Goal: Information Seeking & Learning: Learn about a topic

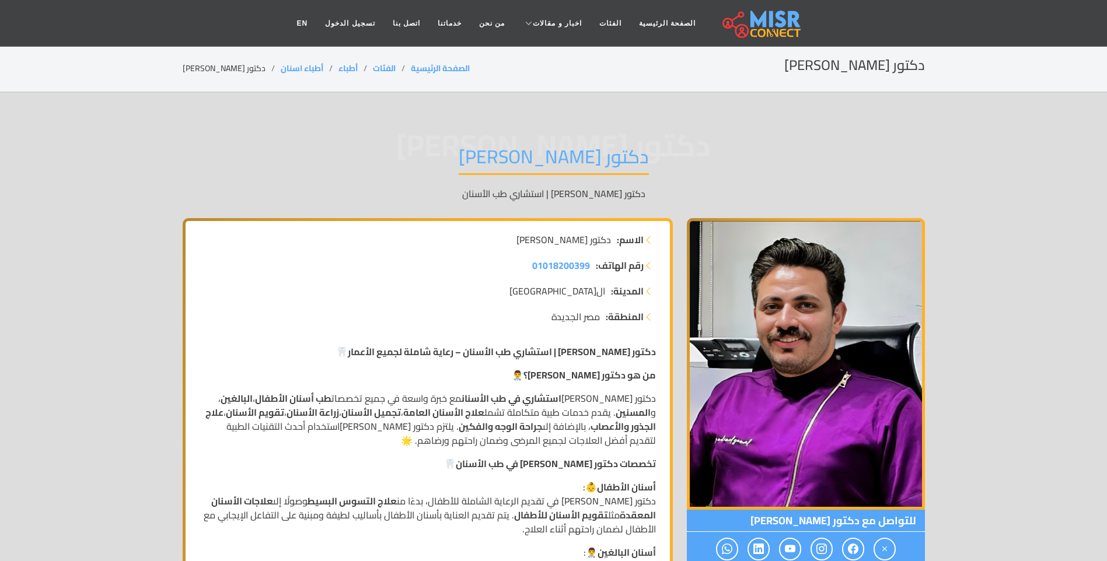
click at [606, 355] on strong "دكتور [PERSON_NAME] | استشاري طب الأسنان – رعاية شاملة لجميع الأعمار" at bounding box center [502, 352] width 308 height 18
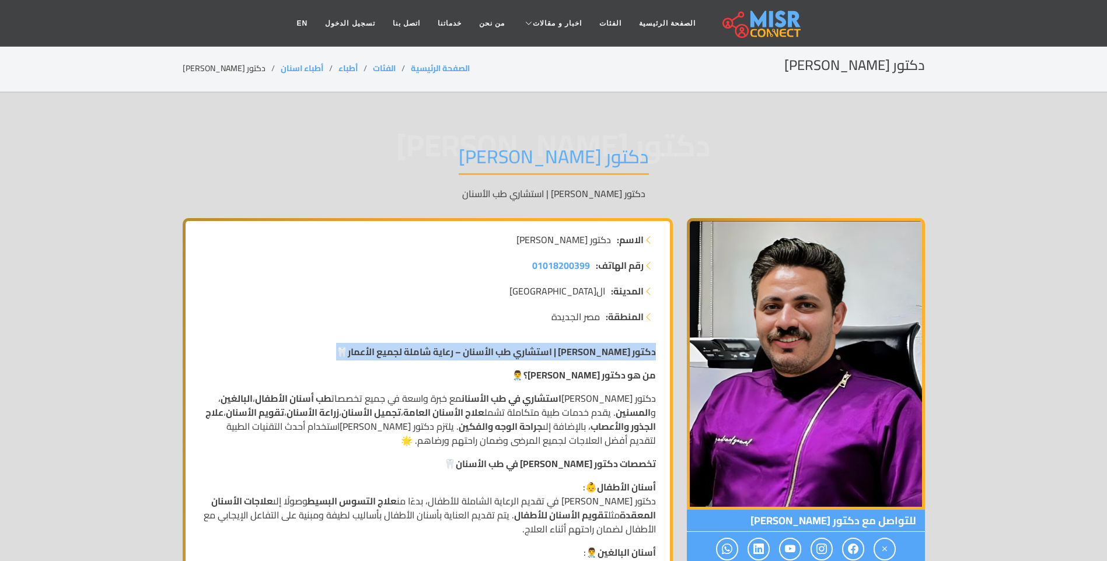
click at [606, 355] on strong "دكتور [PERSON_NAME] | استشاري طب الأسنان – رعاية شاملة لجميع الأعمار" at bounding box center [502, 352] width 308 height 18
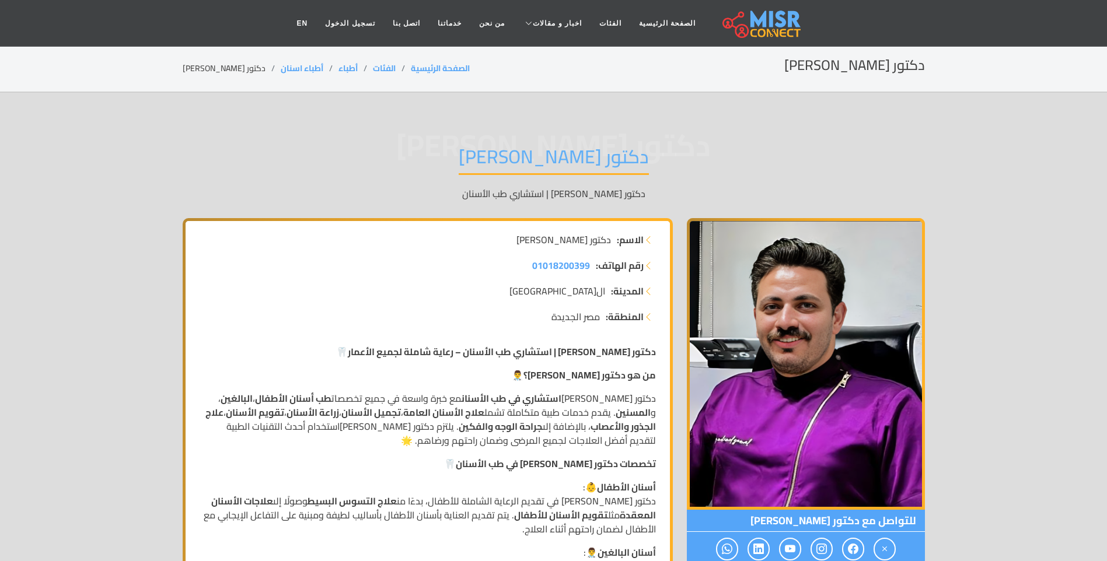
drag, startPoint x: 0, startPoint y: 0, endPoint x: 614, endPoint y: 372, distance: 717.7
click at [614, 372] on strong "من هو دكتور [PERSON_NAME]؟" at bounding box center [589, 375] width 132 height 18
drag, startPoint x: 614, startPoint y: 372, endPoint x: 617, endPoint y: 400, distance: 28.8
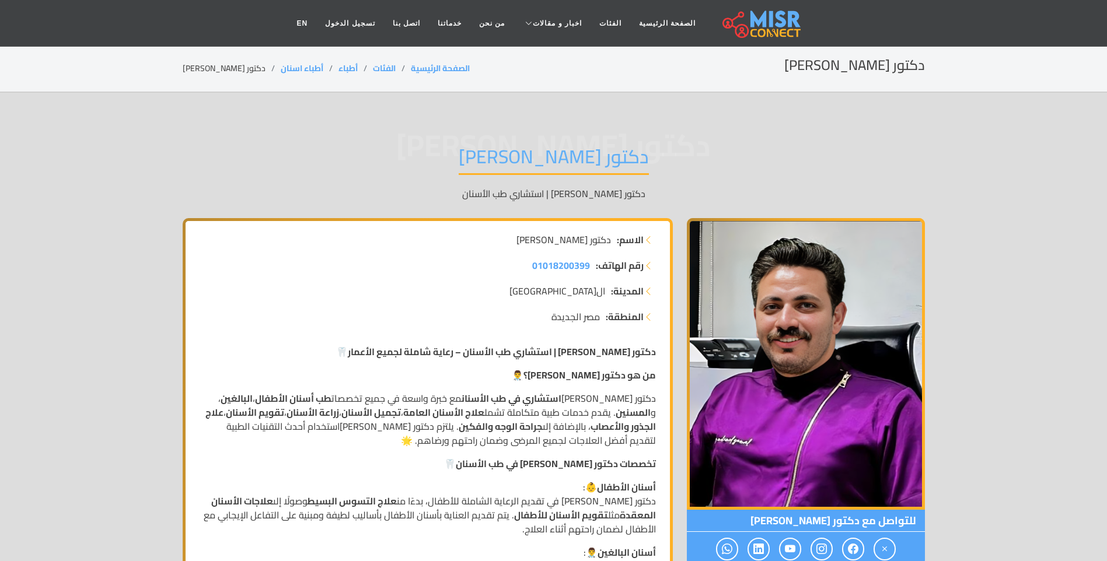
click at [617, 400] on p "دكتور محمد محمد جمال هو استشاري في طب الأسنان مع خبرة واسعة في جميع تخصصات طب أ…" at bounding box center [428, 420] width 456 height 56
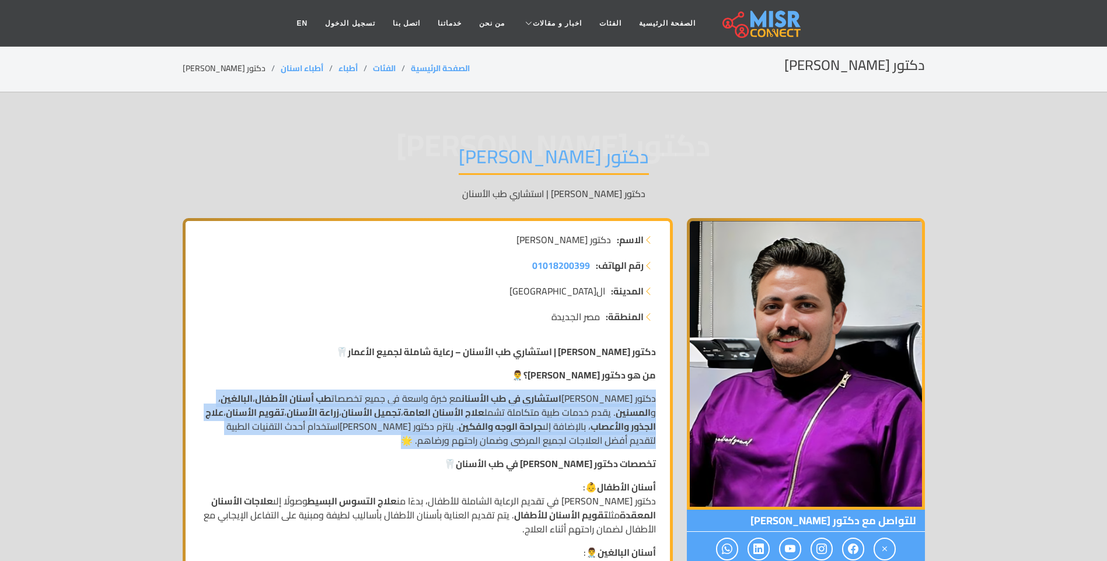
click at [617, 400] on p "دكتور محمد محمد جمال هو استشاري في طب الأسنان مع خبرة واسعة في جميع تخصصات طب أ…" at bounding box center [428, 420] width 456 height 56
